Goal: Information Seeking & Learning: Understand process/instructions

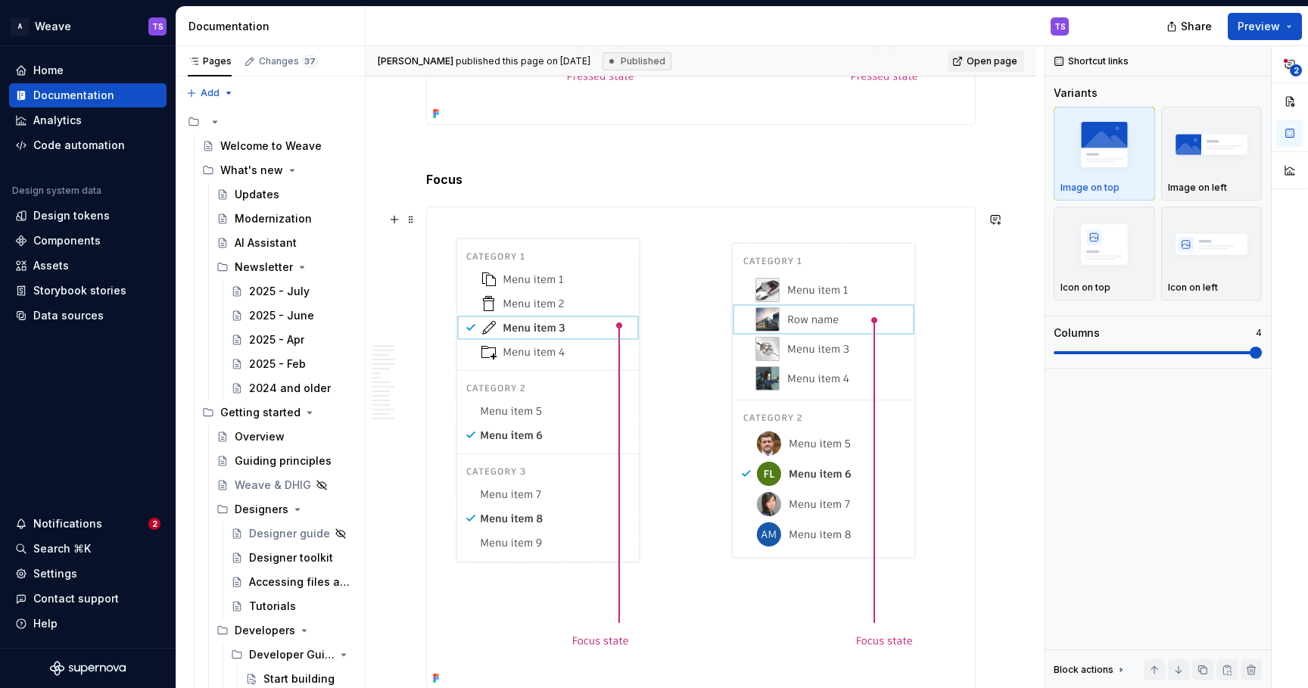
scroll to position [4067, 0]
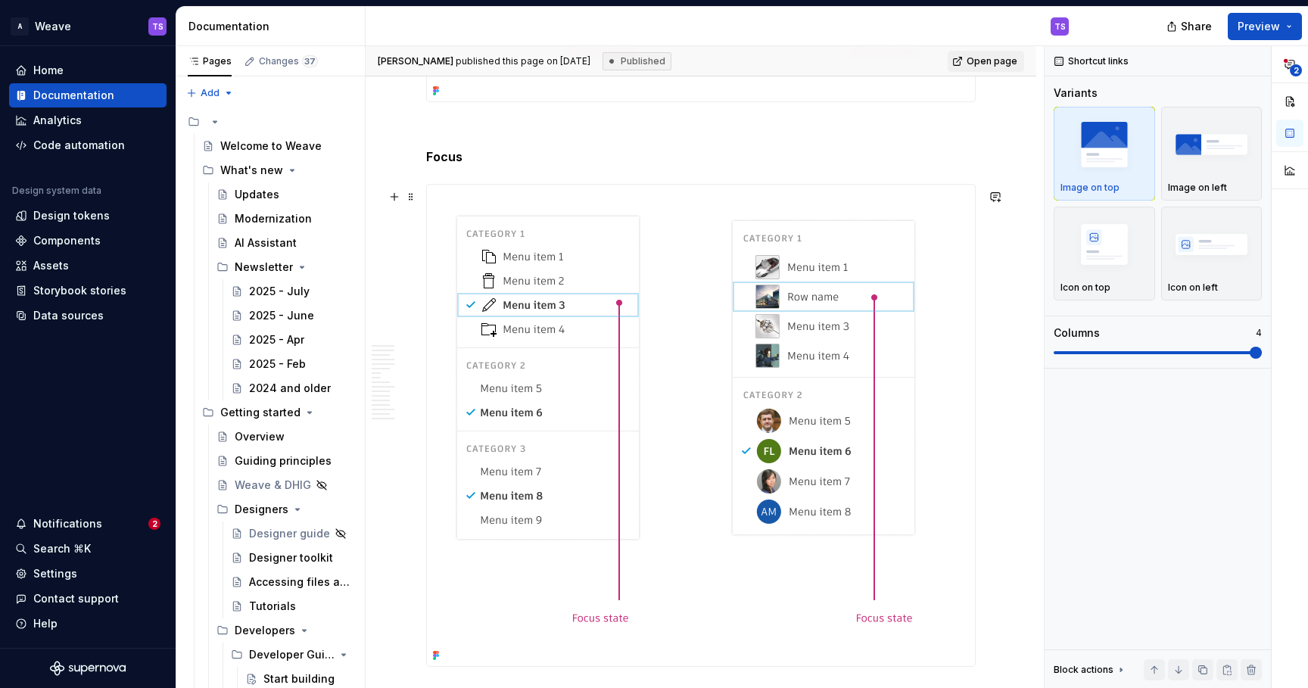
click at [760, 405] on img at bounding box center [689, 425] width 524 height 481
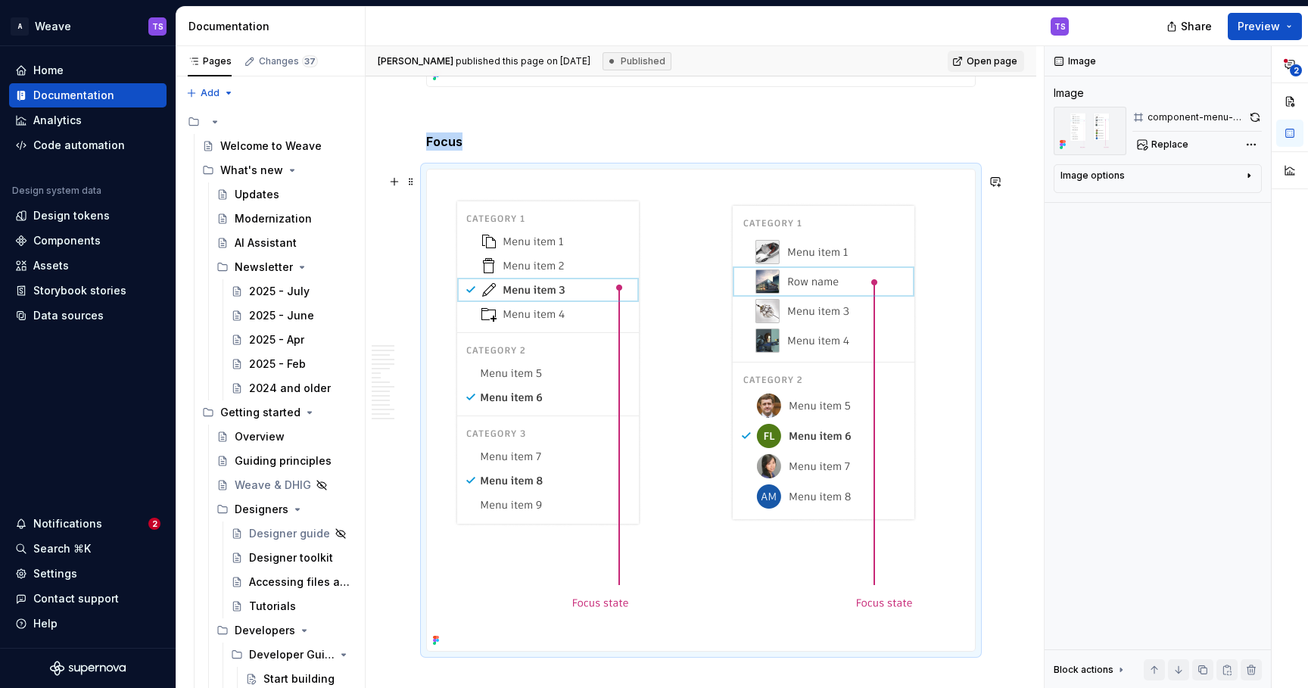
scroll to position [4085, 0]
click at [1253, 142] on div "**********" at bounding box center [1175, 367] width 263 height 642
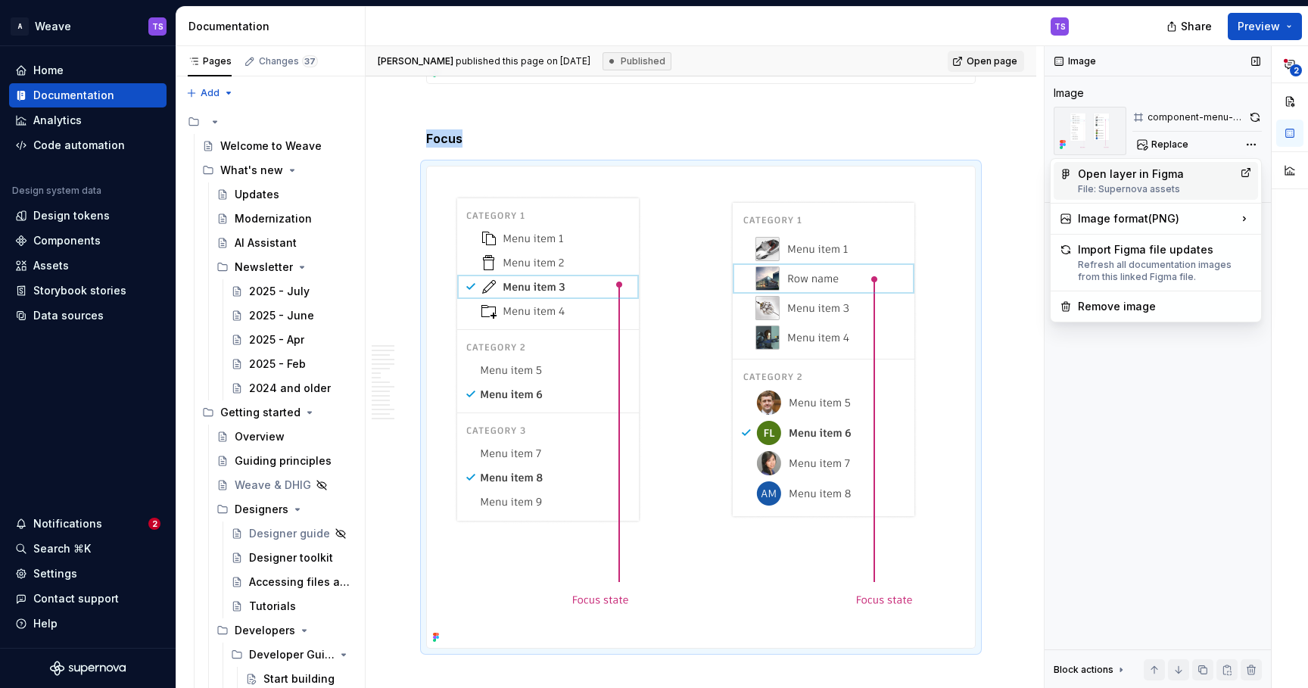
click at [1179, 176] on div "Open layer in Figma File: Supernova assets" at bounding box center [1156, 180] width 156 height 29
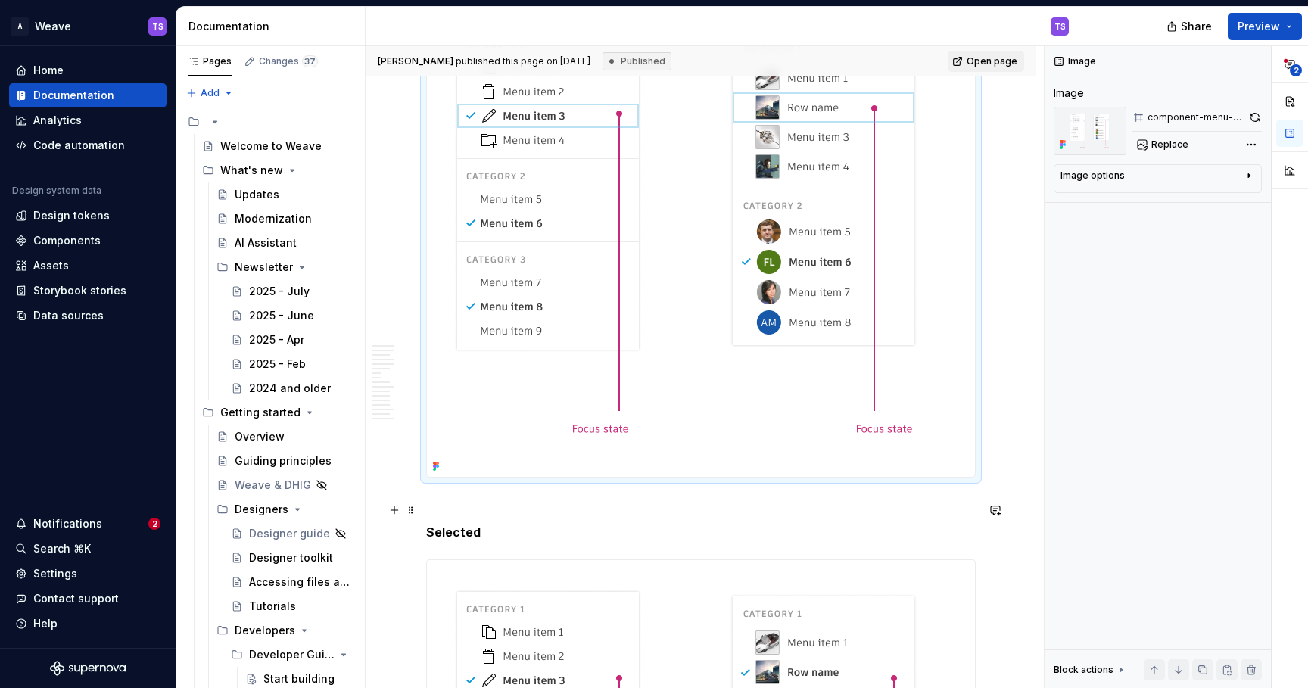
scroll to position [4132, 0]
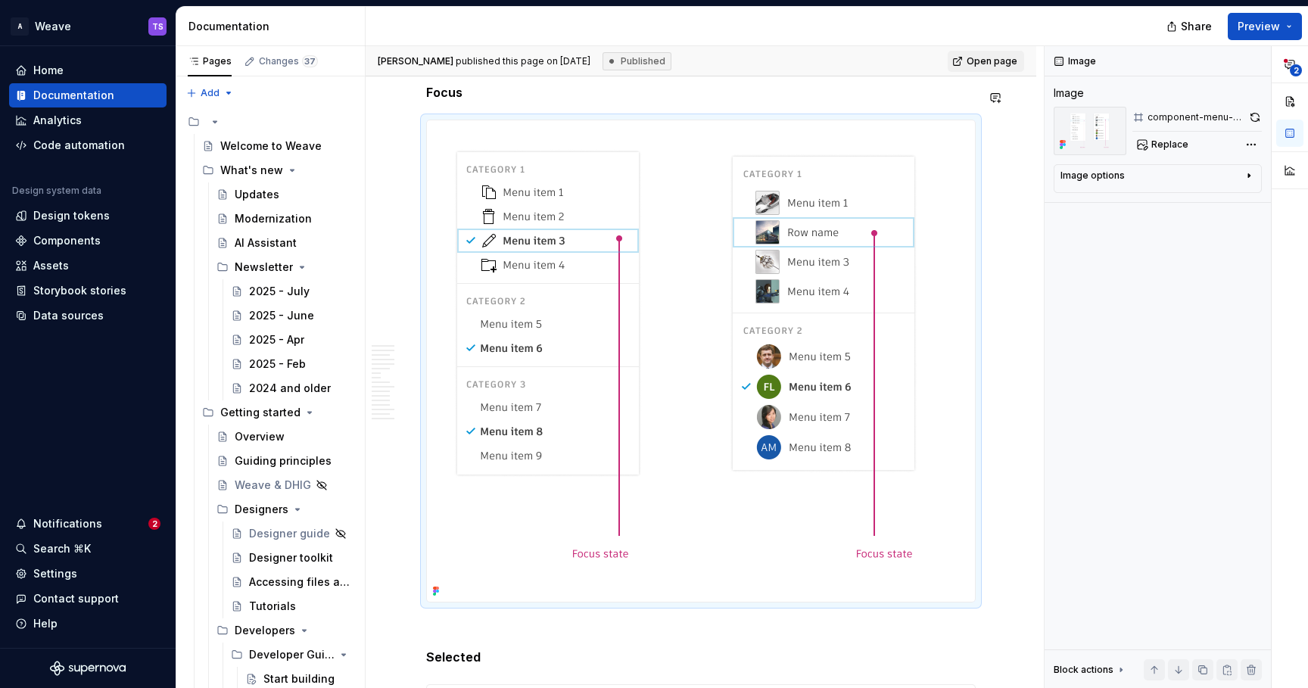
type textarea "*"
